Goal: Find specific page/section: Find specific page/section

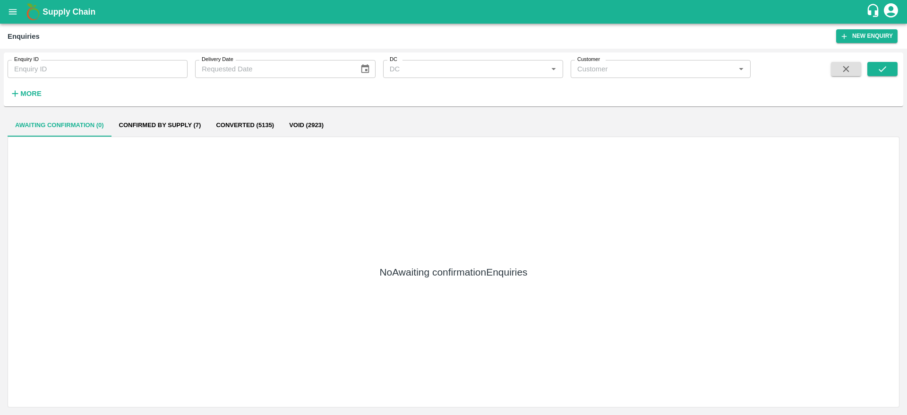
click at [47, 15] on b "Supply Chain" at bounding box center [69, 11] width 53 height 9
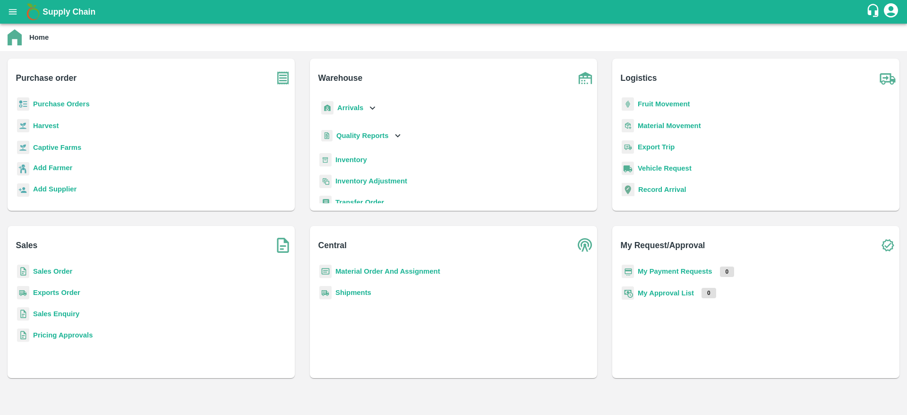
click at [56, 273] on b "Sales Order" at bounding box center [52, 271] width 39 height 8
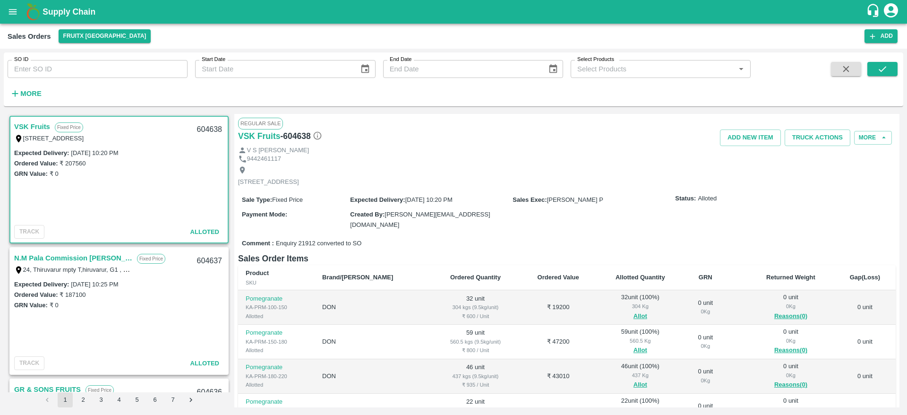
click at [77, 12] on b "Supply Chain" at bounding box center [69, 11] width 53 height 9
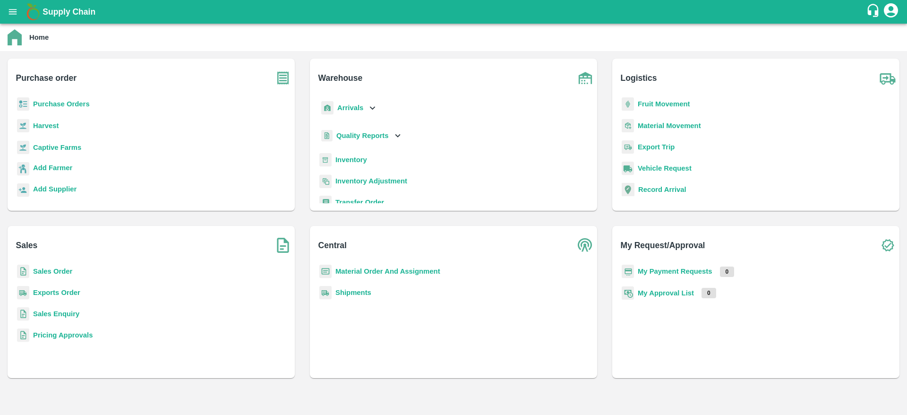
click at [62, 335] on b "Pricing Approvals" at bounding box center [63, 335] width 60 height 8
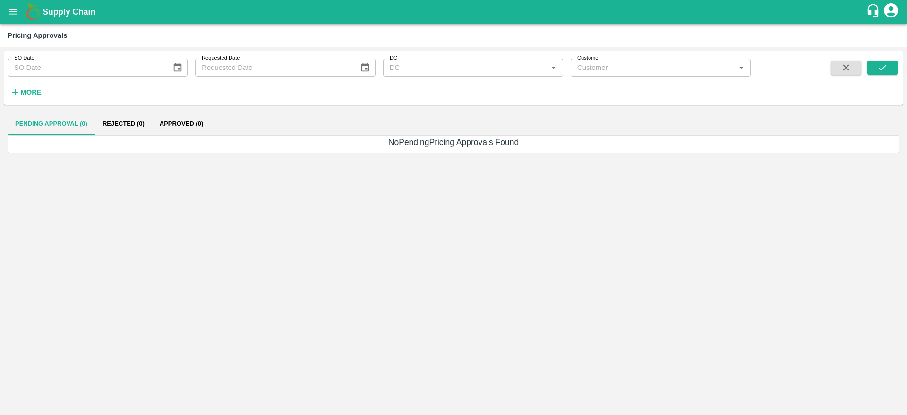
click at [64, 10] on b "Supply Chain" at bounding box center [69, 11] width 53 height 9
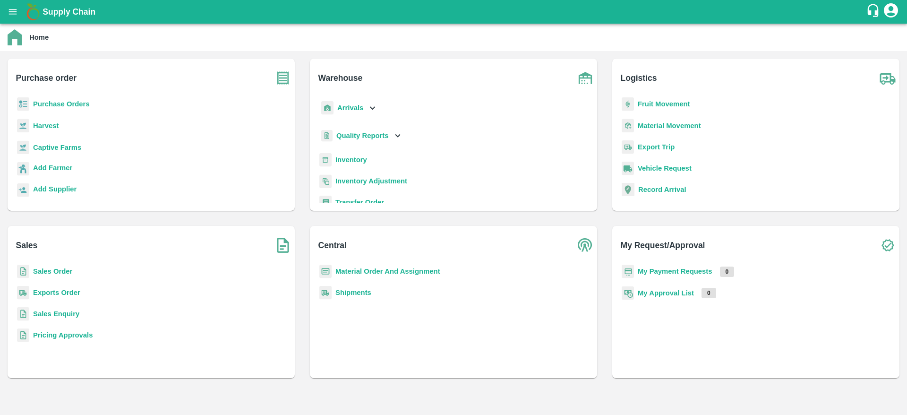
scroll to position [123, 0]
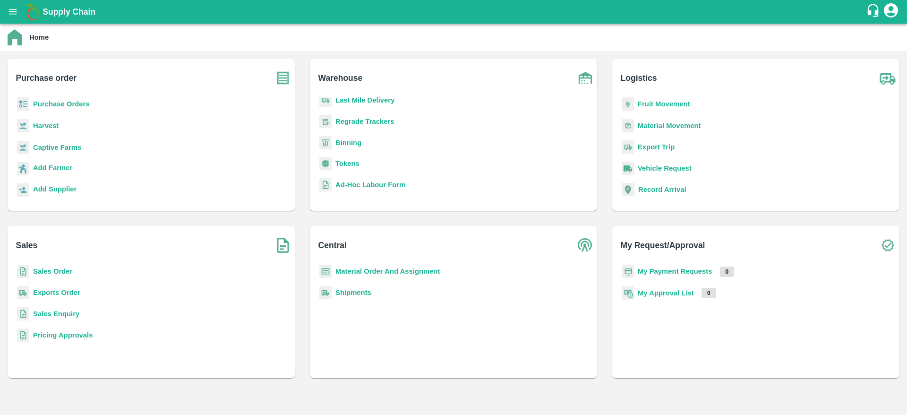
click at [663, 289] on b "My Approval List" at bounding box center [666, 293] width 56 height 8
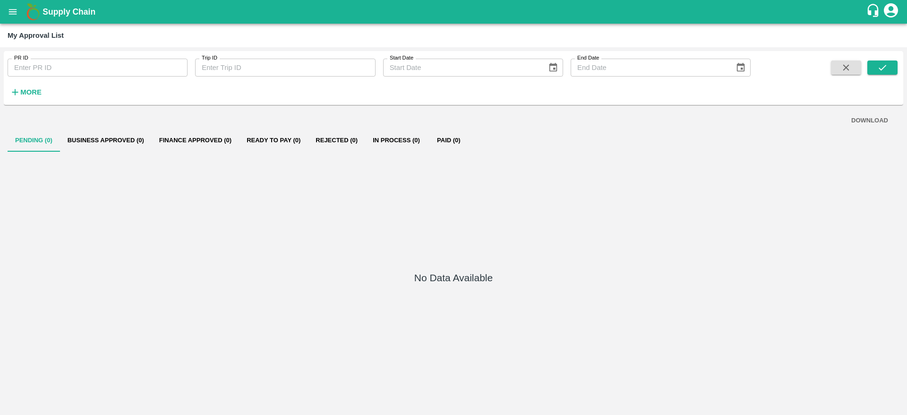
click at [70, 15] on b "Supply Chain" at bounding box center [69, 11] width 53 height 9
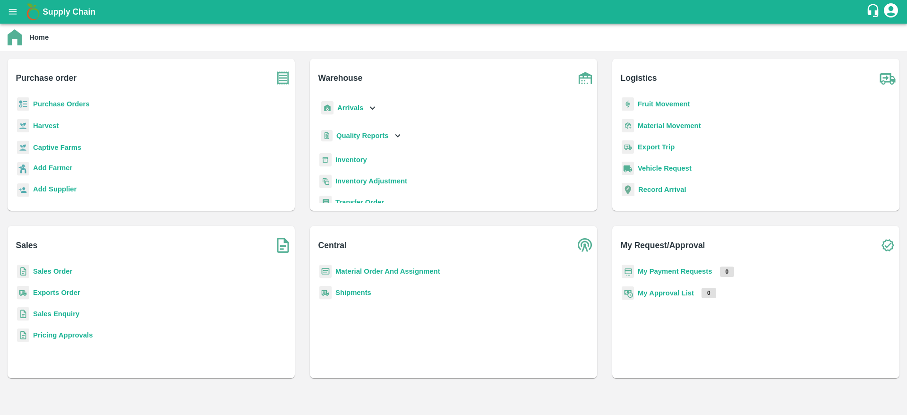
scroll to position [123, 0]
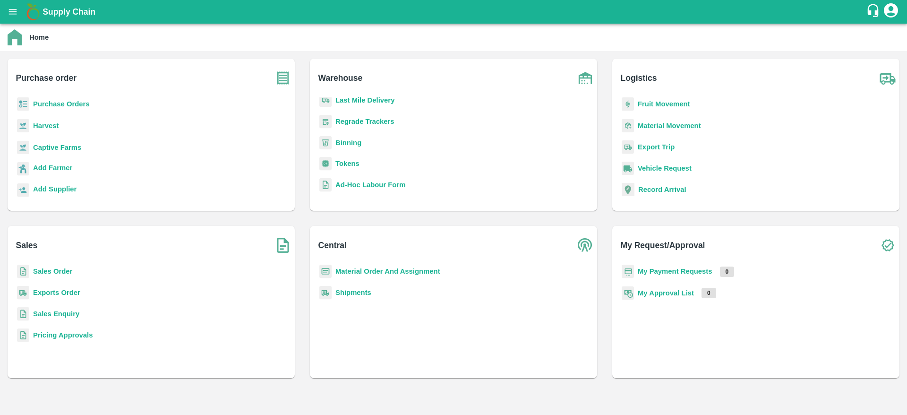
click at [12, 12] on icon "open drawer" at bounding box center [13, 11] width 8 height 5
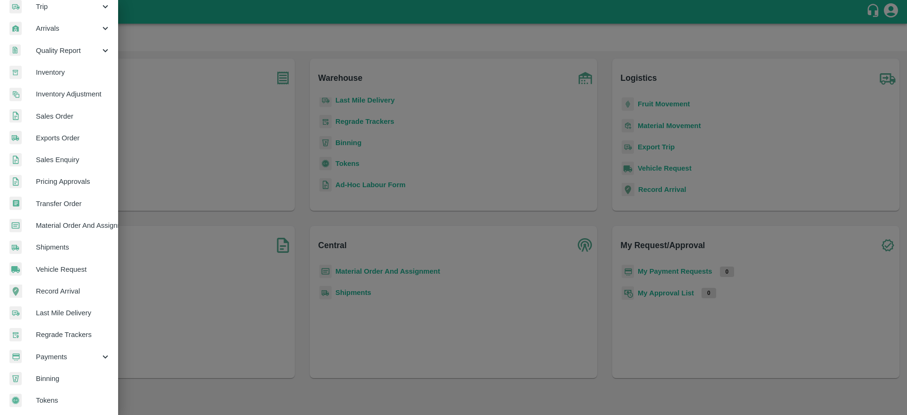
click at [54, 356] on span "Payments" at bounding box center [68, 356] width 64 height 10
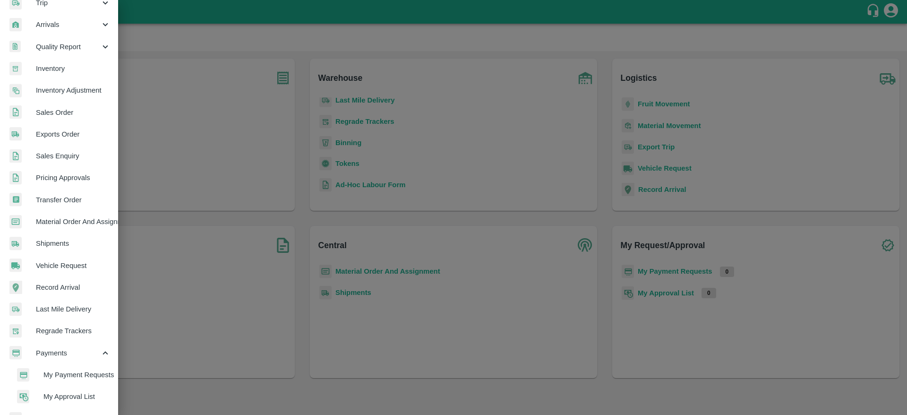
scroll to position [167, 0]
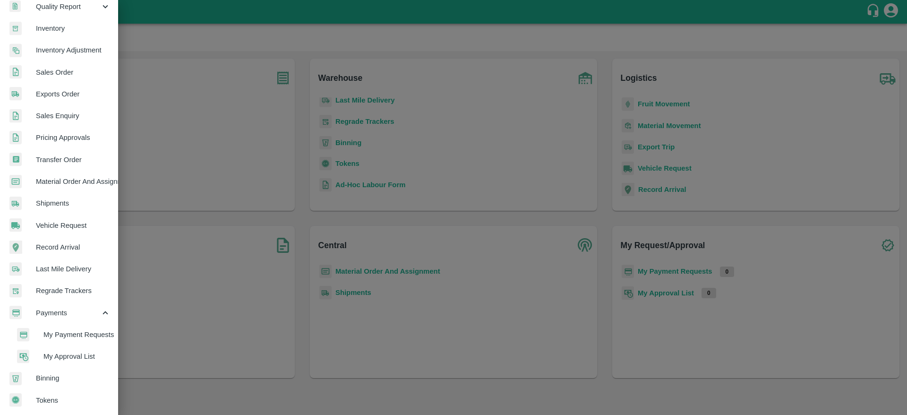
click at [70, 329] on span "My Payment Requests" at bounding box center [76, 334] width 67 height 10
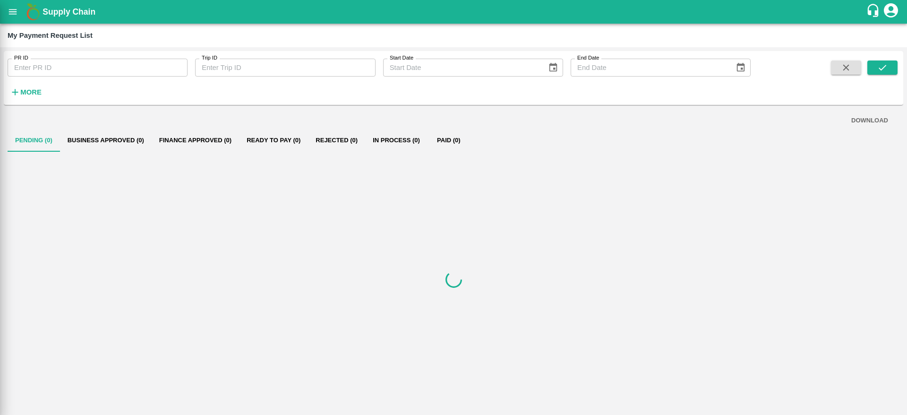
scroll to position [163, 0]
click at [188, 138] on button "Finance Approved (1)" at bounding box center [195, 140] width 87 height 23
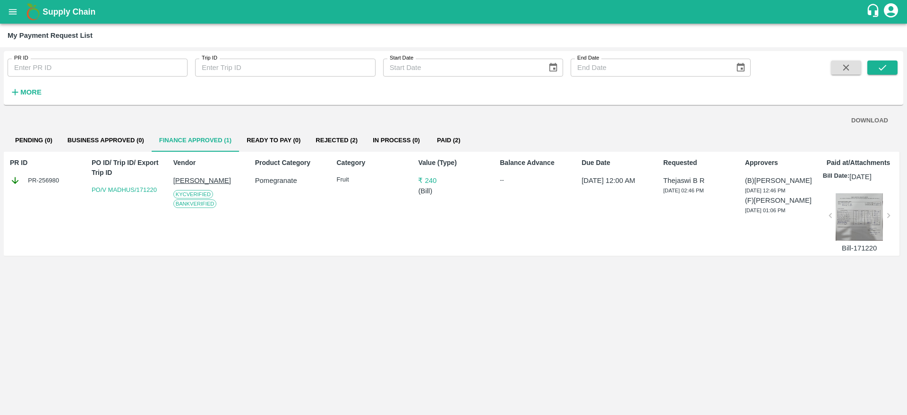
click at [40, 133] on button "Pending (0)" at bounding box center [34, 140] width 52 height 23
